Goal: Task Accomplishment & Management: Manage account settings

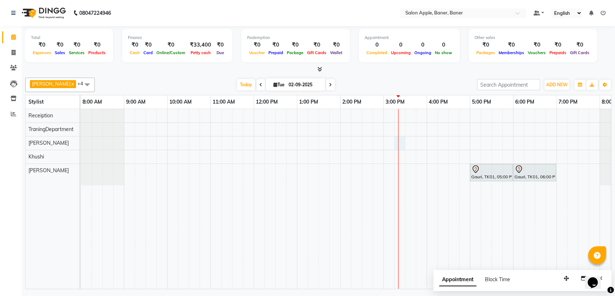
click at [397, 140] on div "Gauri, TK01, 05:00 PM-06:00 PM, [DEMOGRAPHIC_DATA] grooming package 2 Gauri, TK…" at bounding box center [362, 199] width 562 height 180
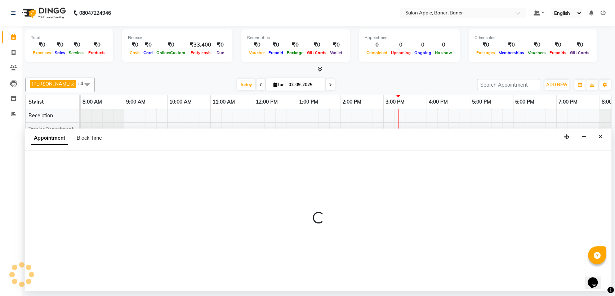
select select "84037"
select select "915"
select select "tentative"
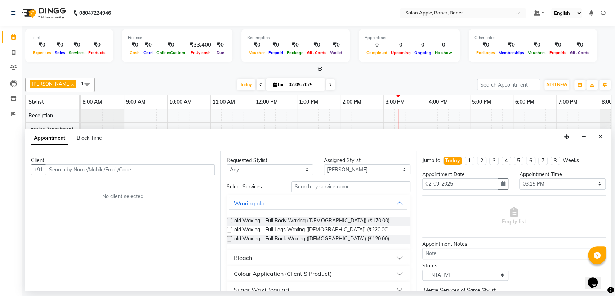
click at [186, 171] on input "text" at bounding box center [130, 169] width 169 height 11
click at [344, 185] on input "text" at bounding box center [351, 186] width 119 height 11
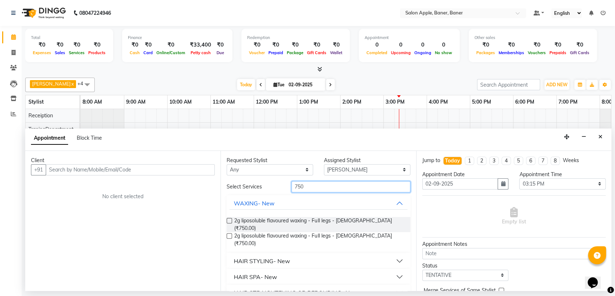
type input "750"
click at [231, 221] on label at bounding box center [229, 220] width 5 height 5
click at [231, 221] on input "checkbox" at bounding box center [229, 221] width 5 height 5
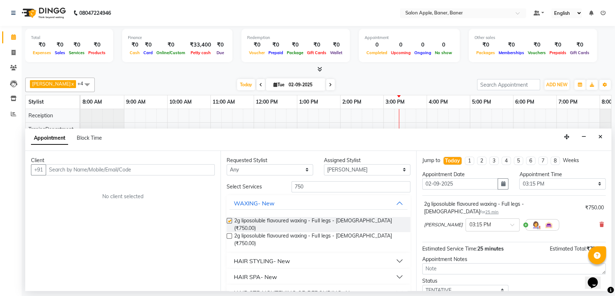
checkbox input "false"
click at [309, 188] on input "750" at bounding box center [351, 186] width 119 height 11
type input "7"
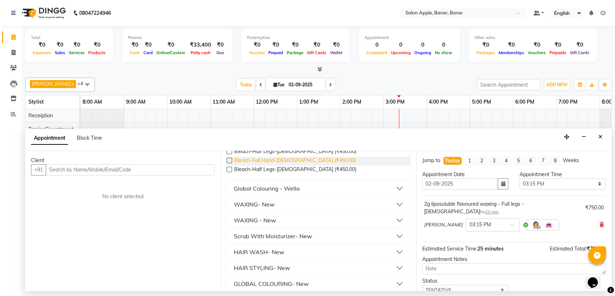
scroll to position [80, 0]
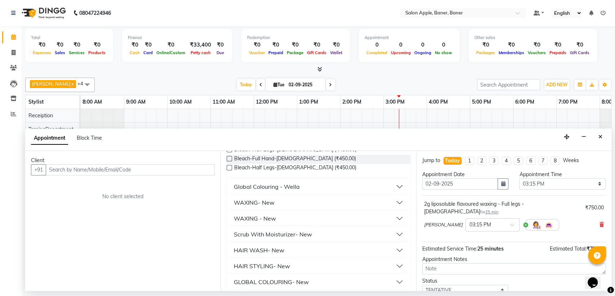
type input "450"
click at [268, 203] on div "WAXING- New" at bounding box center [254, 202] width 41 height 9
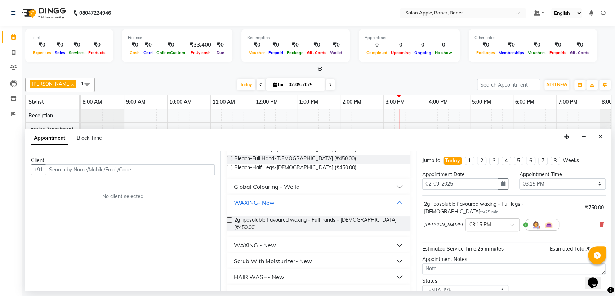
click at [252, 240] on div "WAXING - New" at bounding box center [255, 244] width 42 height 9
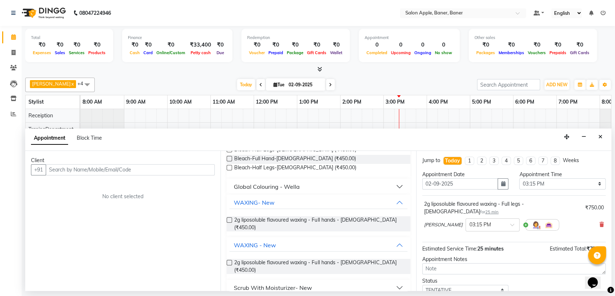
click at [111, 162] on div "Client" at bounding box center [123, 160] width 184 height 8
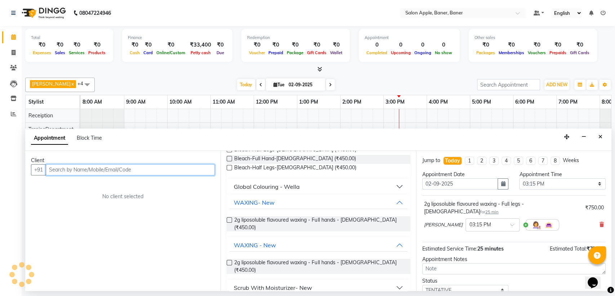
click at [111, 170] on input "text" at bounding box center [130, 169] width 169 height 11
click at [132, 171] on input "text" at bounding box center [130, 169] width 169 height 11
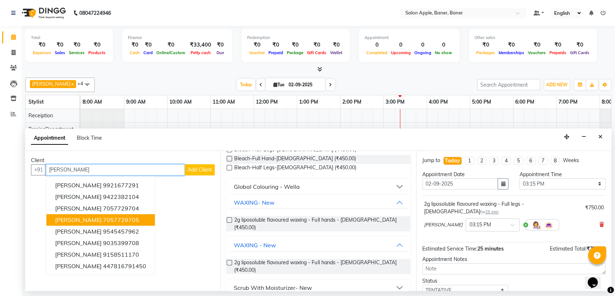
click at [72, 220] on span "[PERSON_NAME]" at bounding box center [78, 219] width 47 height 7
type input "7057729705"
click at [72, 220] on div "Client [PHONE_NUMBER] [PERSON_NAME] 9921677291 [PERSON_NAME] 9422382104 [PERSON…" at bounding box center [122, 221] width 195 height 140
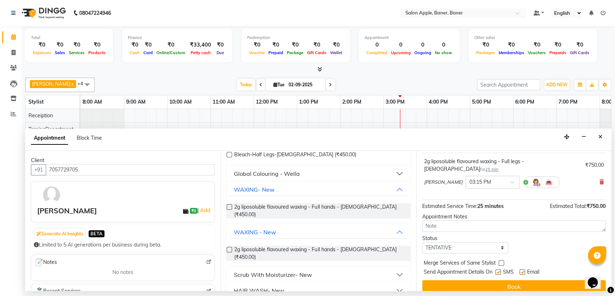
scroll to position [85, 0]
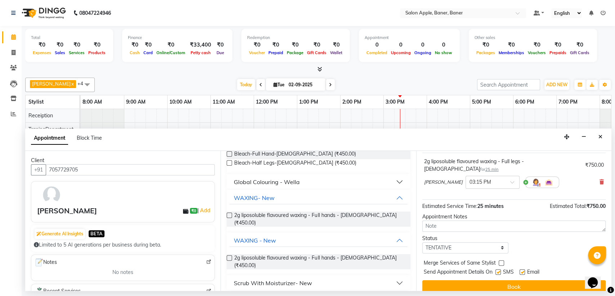
click at [231, 255] on label at bounding box center [229, 257] width 5 height 5
click at [231, 256] on input "checkbox" at bounding box center [229, 258] width 5 height 5
click at [231, 255] on label at bounding box center [229, 257] width 5 height 5
click at [231, 256] on input "checkbox" at bounding box center [229, 258] width 5 height 5
checkbox input "false"
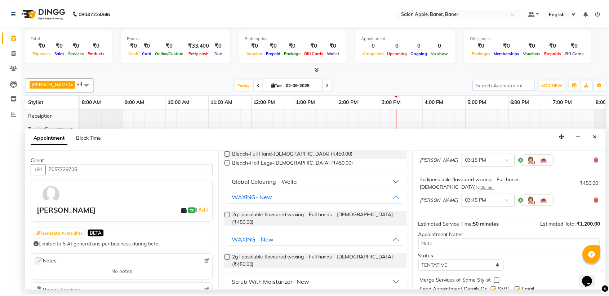
scroll to position [75, 0]
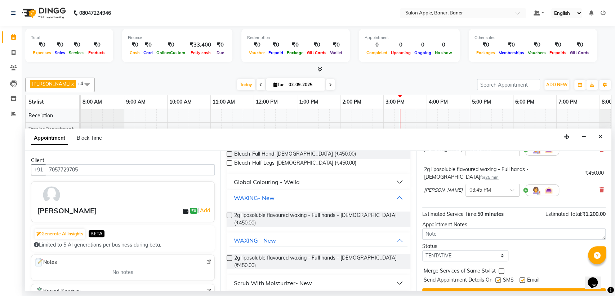
click at [497, 277] on label at bounding box center [498, 279] width 5 height 5
click at [497, 278] on input "checkbox" at bounding box center [498, 280] width 5 height 5
checkbox input "false"
click at [524, 277] on label at bounding box center [522, 279] width 5 height 5
click at [524, 278] on input "checkbox" at bounding box center [522, 280] width 5 height 5
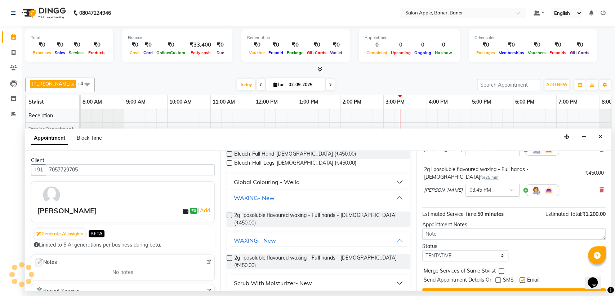
checkbox input "false"
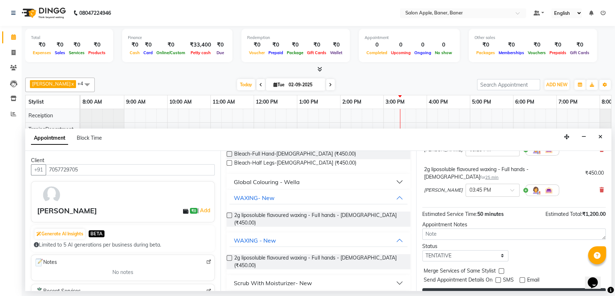
click at [524, 288] on button "Book" at bounding box center [514, 294] width 183 height 13
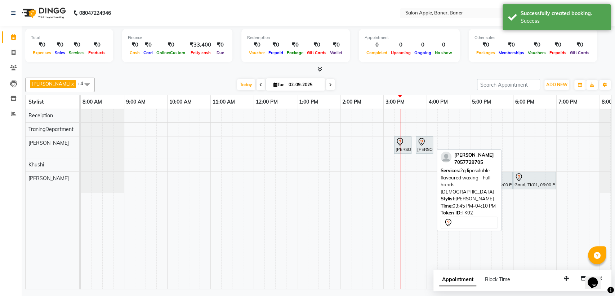
click at [424, 151] on div "[PERSON_NAME], TK02, 03:45 PM-04:10 PM, 2g liposoluble flavoured waxing - Full …" at bounding box center [425, 144] width 16 height 15
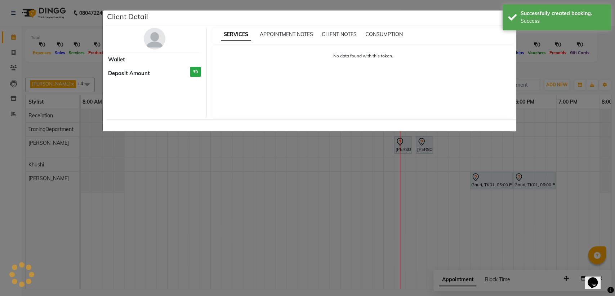
select select "7"
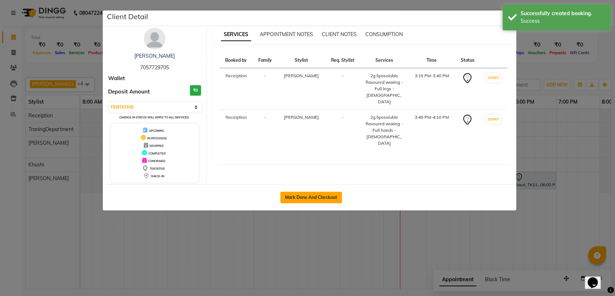
click at [330, 202] on button "Mark Done And Checkout" at bounding box center [311, 197] width 62 height 12
select select "771"
select select "service"
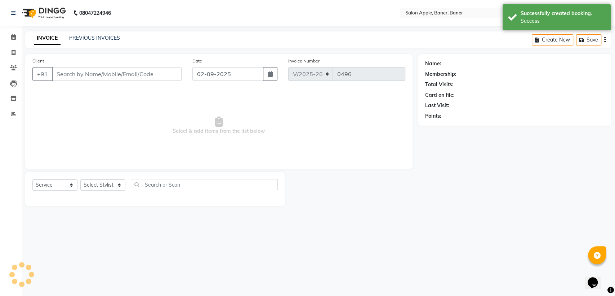
type input "7057729705"
select select "84037"
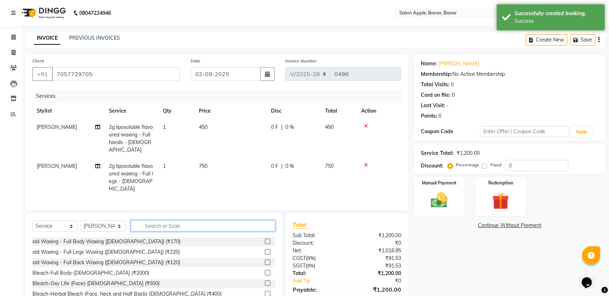
click at [219, 220] on input "text" at bounding box center [203, 225] width 145 height 11
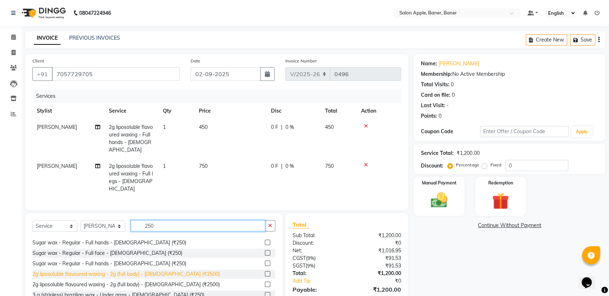
scroll to position [160, 0]
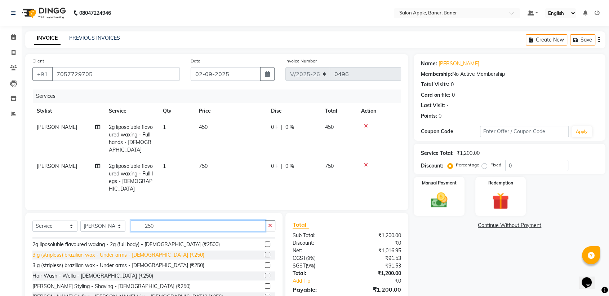
type input "250"
click at [41, 251] on div "3 g (stripless) brazilian wax - Under arms - [DEMOGRAPHIC_DATA] (₹250)" at bounding box center [118, 255] width 172 height 8
click at [41, 231] on select "Select Service Product Membership Package Voucher Prepaid Gift Card" at bounding box center [54, 225] width 45 height 11
checkbox input "false"
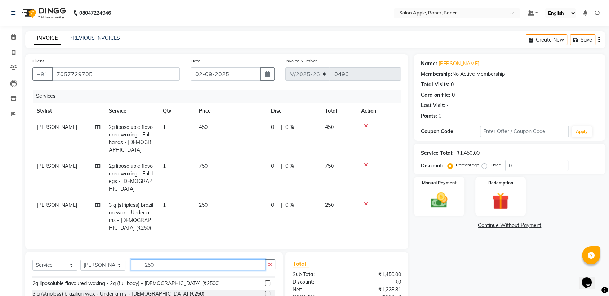
click at [162, 259] on input "250" at bounding box center [198, 264] width 134 height 11
type input "2"
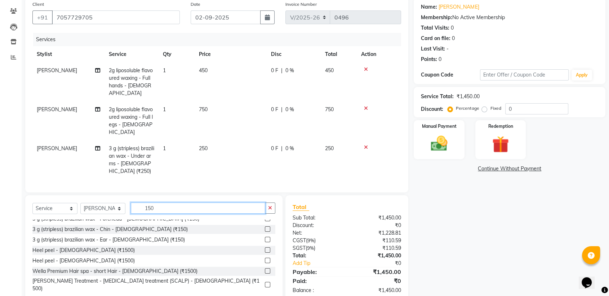
scroll to position [80, 0]
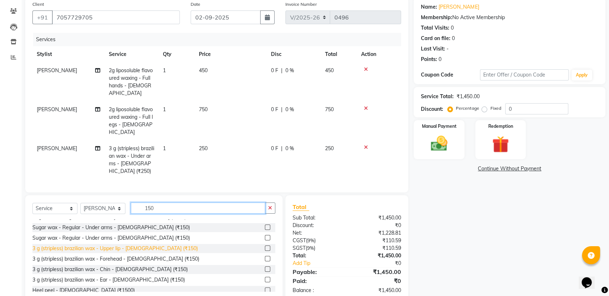
type input "150"
click at [134, 244] on div "3 g (stripless) brazilian wax - Upper lip - [DEMOGRAPHIC_DATA] (₹150)" at bounding box center [114, 248] width 165 height 8
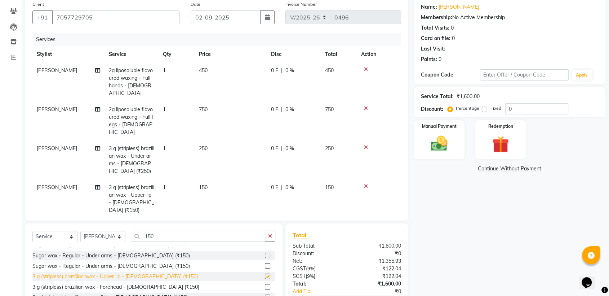
click at [134, 230] on div "Select Service Product Membership Package Voucher Prepaid Gift Card Select Styl…" at bounding box center [153, 238] width 243 height 17
checkbox input "false"
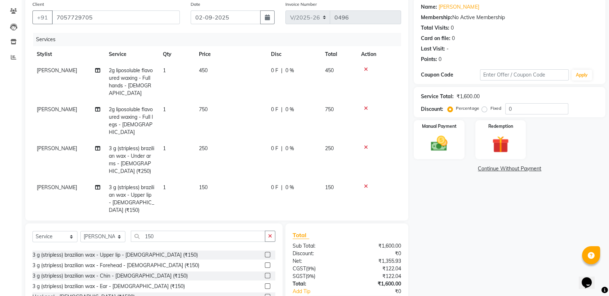
scroll to position [120, 0]
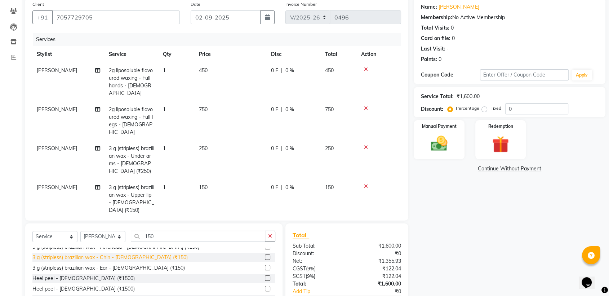
click at [120, 253] on div "3 g (stripless) brazilian wax - Chin - [DEMOGRAPHIC_DATA] (₹150)" at bounding box center [109, 257] width 155 height 8
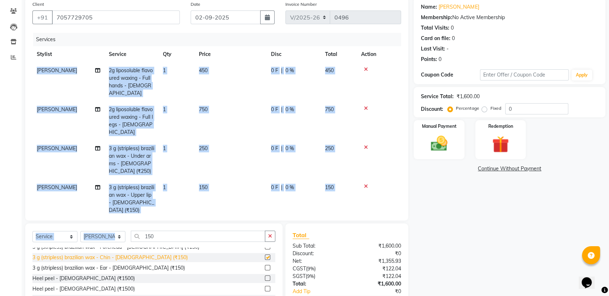
click at [120, 246] on div "Select Service Product Membership Package Voucher Prepaid Gift Card Select Styl…" at bounding box center [153, 238] width 243 height 17
checkbox input "false"
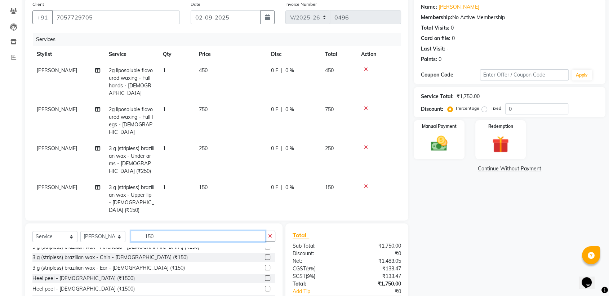
click at [158, 238] on input "150" at bounding box center [198, 235] width 134 height 11
type input "1"
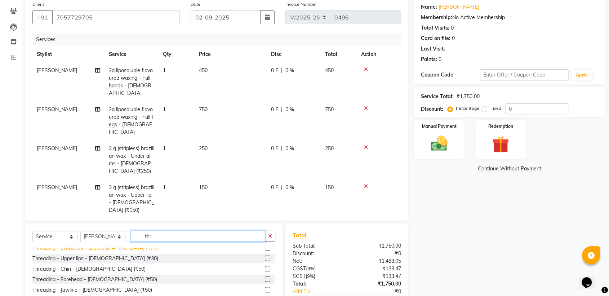
scroll to position [22, 0]
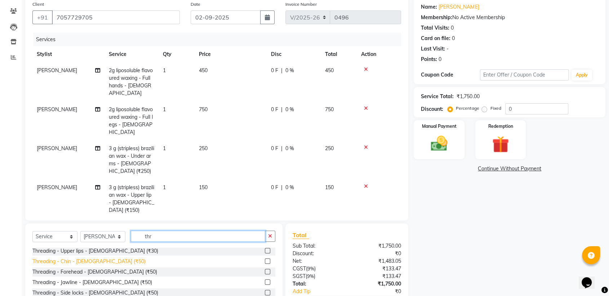
type input "thr"
click at [55, 261] on div "Threading - Chin - [DEMOGRAPHIC_DATA] (₹50)" at bounding box center [88, 261] width 113 height 8
checkbox input "false"
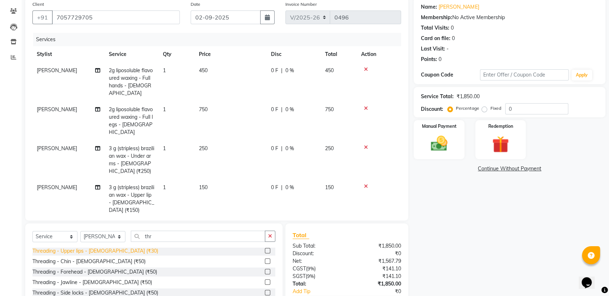
click at [111, 249] on div "Threading - Upper lips - [DEMOGRAPHIC_DATA] (₹30)" at bounding box center [95, 251] width 126 height 8
checkbox input "false"
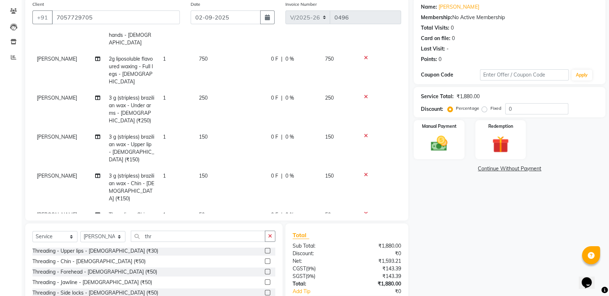
scroll to position [80, 0]
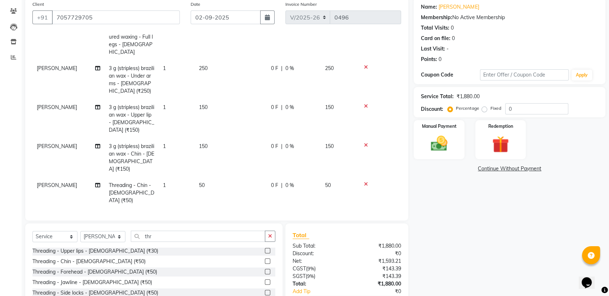
click at [368, 181] on icon at bounding box center [366, 183] width 4 height 5
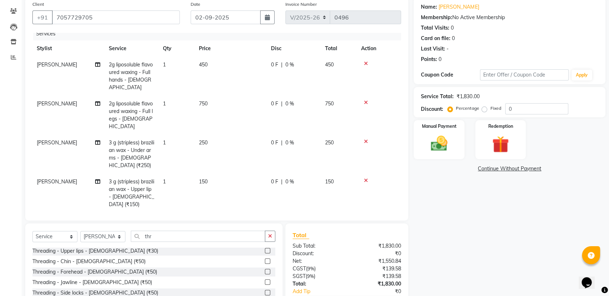
scroll to position [0, 0]
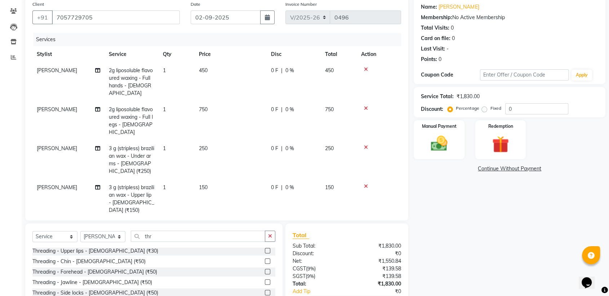
click at [295, 68] on div "0 F | 0 %" at bounding box center [293, 71] width 45 height 8
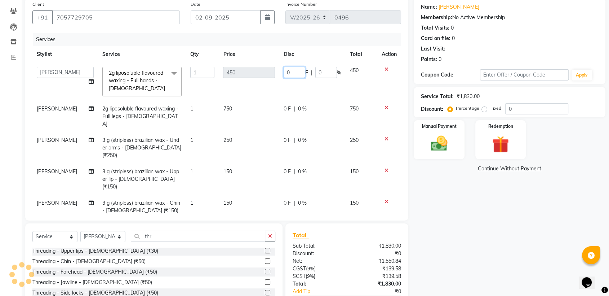
click at [289, 70] on input "0" at bounding box center [295, 72] width 22 height 11
type input "020"
click at [304, 105] on div "0 F | 0 %" at bounding box center [313, 109] width 58 height 8
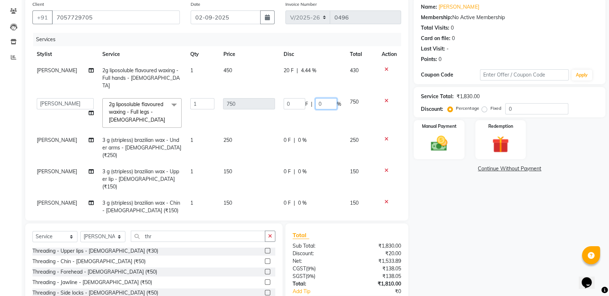
click at [316, 98] on input "0" at bounding box center [326, 103] width 22 height 11
type input "020"
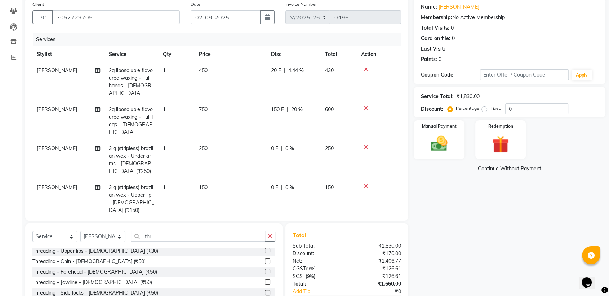
click at [302, 145] on div "0 F | 0 %" at bounding box center [293, 149] width 45 height 8
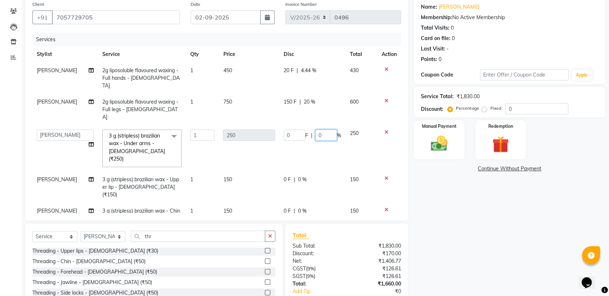
click at [317, 129] on input "0" at bounding box center [326, 134] width 22 height 11
type input "020"
click at [448, 191] on div "Name: [PERSON_NAME] Membership: No Active Membership Total Visits: 0 Card on fi…" at bounding box center [512, 163] width 197 height 332
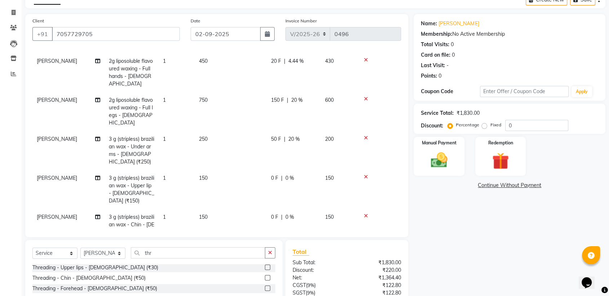
scroll to position [25, 0]
click at [306, 60] on div "20 F | 4.44 %" at bounding box center [293, 62] width 45 height 8
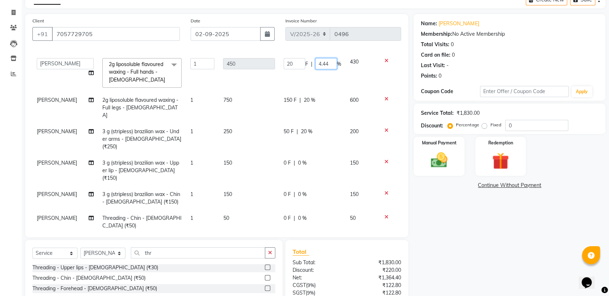
click at [324, 65] on input "4.44" at bounding box center [326, 63] width 22 height 11
type input "4"
type input "20"
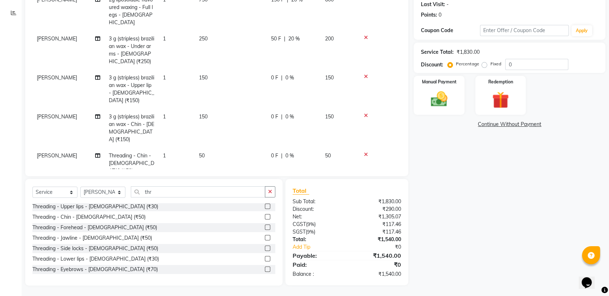
scroll to position [101, 0]
click at [454, 101] on div "Manual Payment" at bounding box center [439, 95] width 53 height 40
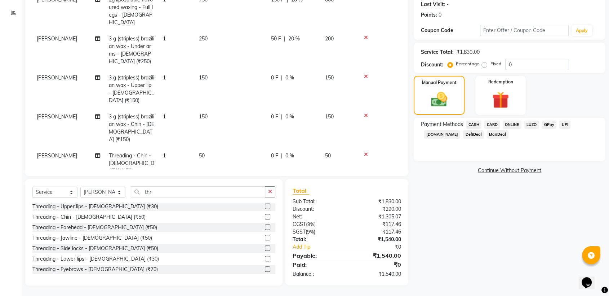
click at [476, 125] on span "CASH" at bounding box center [474, 124] width 16 height 8
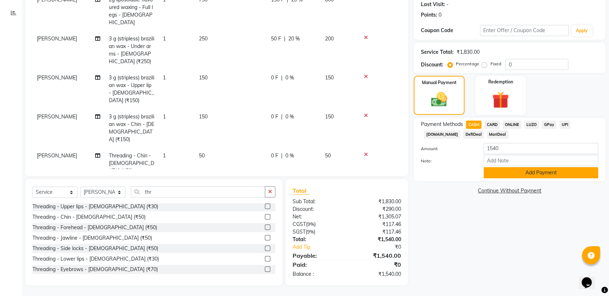
click at [527, 172] on button "Add Payment" at bounding box center [541, 172] width 115 height 11
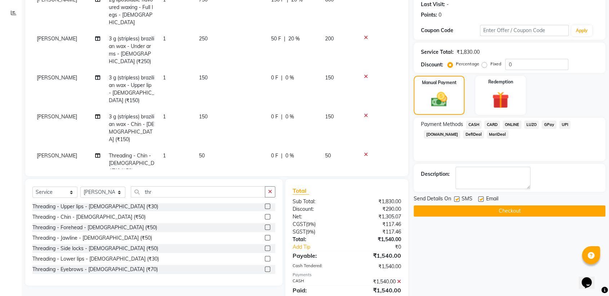
click at [457, 199] on label at bounding box center [456, 198] width 5 height 5
click at [457, 199] on input "checkbox" at bounding box center [456, 199] width 5 height 5
checkbox input "false"
click at [479, 197] on label at bounding box center [480, 198] width 5 height 5
click at [479, 197] on input "checkbox" at bounding box center [480, 199] width 5 height 5
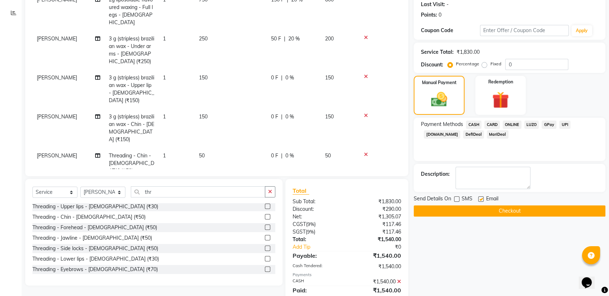
checkbox input "false"
click at [488, 205] on button "Checkout" at bounding box center [510, 210] width 192 height 11
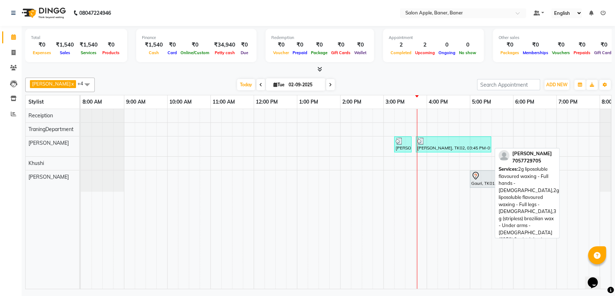
click at [453, 141] on div at bounding box center [453, 140] width 72 height 7
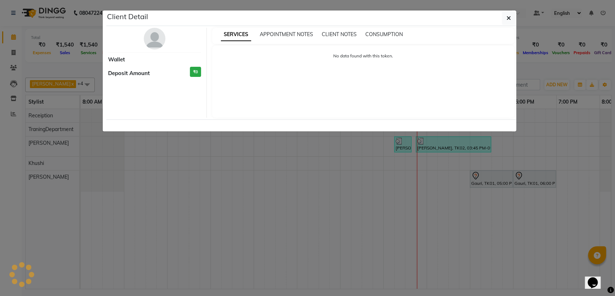
select select "3"
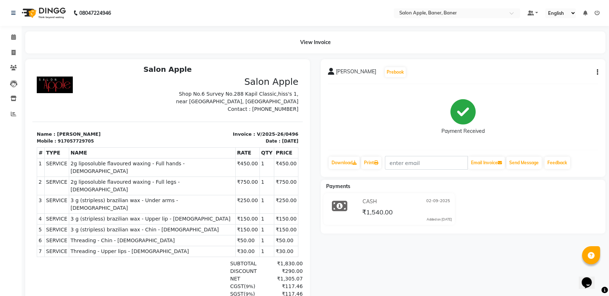
scroll to position [6, 0]
